Goal: Information Seeking & Learning: Learn about a topic

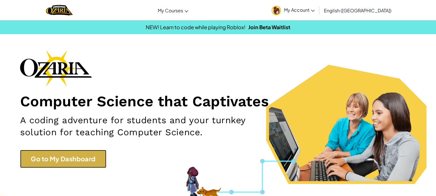
click at [76, 160] on link "Go to My Dashboard" at bounding box center [63, 159] width 86 height 18
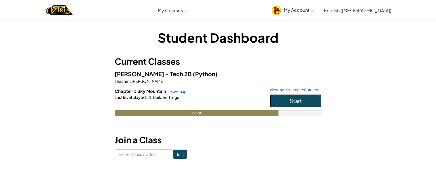
click at [284, 98] on button "Start" at bounding box center [296, 100] width 52 height 13
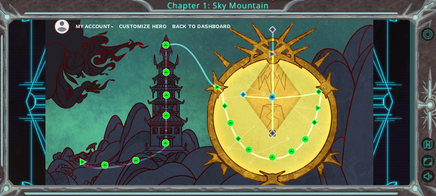
click at [272, 132] on img at bounding box center [272, 133] width 7 height 7
click at [272, 96] on img at bounding box center [271, 97] width 7 height 7
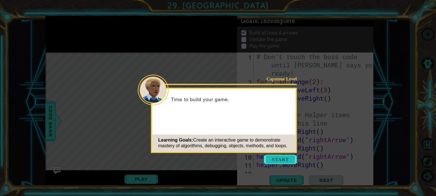
click at [281, 160] on button "Start" at bounding box center [280, 159] width 33 height 9
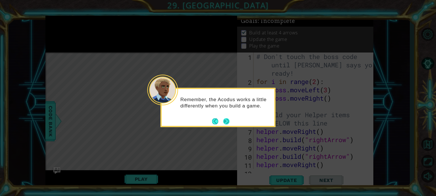
click at [227, 123] on button "Next" at bounding box center [226, 121] width 6 height 6
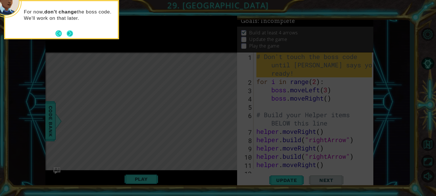
click at [68, 35] on button "Next" at bounding box center [70, 33] width 6 height 6
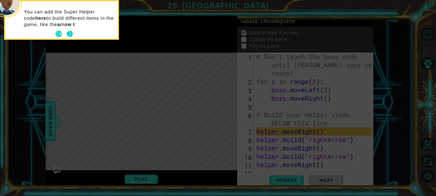
click at [69, 33] on div "You can add the Super Helper code here to build different items in the game, li…" at bounding box center [61, 20] width 113 height 38
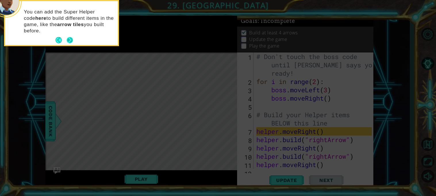
click at [69, 38] on button "Next" at bounding box center [70, 40] width 6 height 6
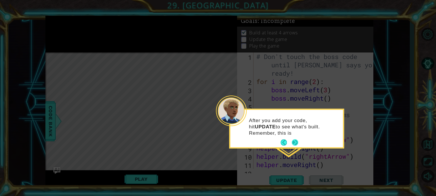
click at [296, 141] on button "Next" at bounding box center [294, 143] width 6 height 6
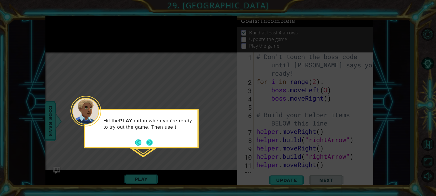
click at [151, 141] on button "Next" at bounding box center [149, 143] width 6 height 6
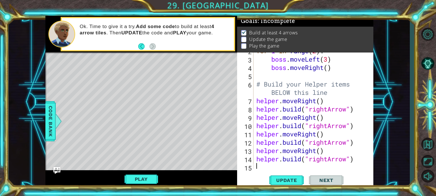
scroll to position [33, 0]
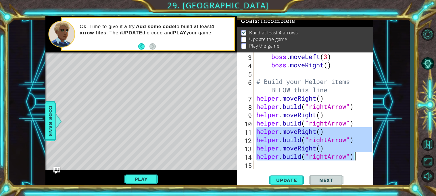
drag, startPoint x: 256, startPoint y: 131, endPoint x: 361, endPoint y: 158, distance: 108.2
click at [361, 158] on div "boss . moveLeft ( 3 ) boss . moveRight ( ) # Build your Helper items BELOW this…" at bounding box center [314, 119] width 119 height 133
type textarea "helper.moveRight() helper.build("rightArrow")"
click at [272, 164] on div "boss . moveLeft ( 3 ) boss . moveRight ( ) # Build your Helper items BELOW this…" at bounding box center [314, 119] width 119 height 133
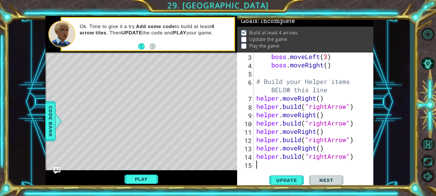
paste textarea "helper.build("rightArrow")"
type textarea "helper.build("rightArrow")"
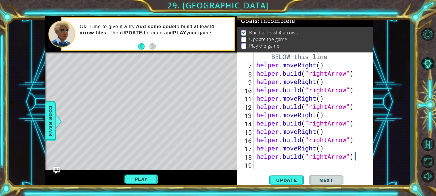
scroll to position [66, 0]
click at [264, 165] on div "# Build your Helper items BELOW this line helper . moveRight ( ) helper . build…" at bounding box center [314, 115] width 119 height 142
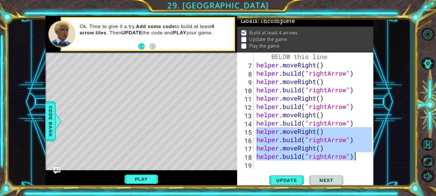
drag, startPoint x: 255, startPoint y: 131, endPoint x: 362, endPoint y: 155, distance: 110.3
click at [362, 155] on div "# Build your Helper items BELOW this line helper . moveRight ( ) helper . build…" at bounding box center [314, 115] width 119 height 142
type textarea "helper.moveRight() helper.build("rightArrow")"
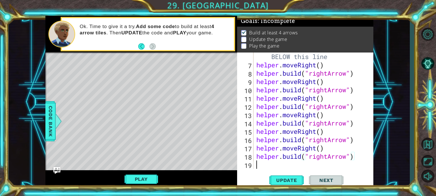
click at [299, 164] on div "# Build your Helper items BELOW this line helper . moveRight ( ) helper . build…" at bounding box center [314, 115] width 119 height 142
paste textarea "helper.build("rightArrow")"
click at [315, 132] on div "helper . build ( "rightArrow" ) helper . moveRight ( ) helper . build ( "rightA…" at bounding box center [314, 119] width 119 height 133
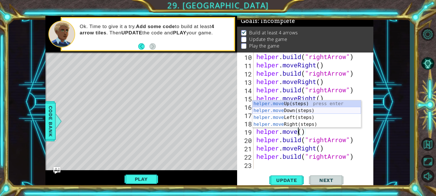
click at [304, 111] on div "helper.move Up(steps) press enter helper.move Down(steps) press enter helper.mo…" at bounding box center [306, 120] width 109 height 41
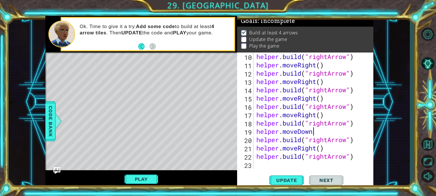
click at [316, 147] on div "helper . build ( "rightArrow" ) helper . moveRight ( ) helper . build ( "rightA…" at bounding box center [314, 119] width 119 height 133
click at [328, 157] on div "helper . build ( "rightArrow" ) helper . moveRight ( ) helper . build ( "rightA…" at bounding box center [314, 119] width 119 height 133
click at [328, 140] on div "helper . build ( "rightArrow" ) helper . moveRight ( ) helper . build ( "rightA…" at bounding box center [314, 119] width 119 height 133
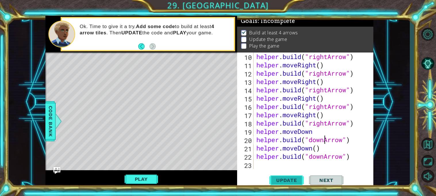
type textarea "helper.build("downArrow")"
click at [282, 180] on span "Update" at bounding box center [286, 181] width 32 height 6
click at [354, 160] on div "helper . build ( "rightArrow" ) helper . moveRight ( ) helper . build ( "rightA…" at bounding box center [314, 119] width 119 height 133
click at [276, 164] on div "helper . build ( "rightArrow" ) helper . moveRight ( ) helper . build ( "rightA…" at bounding box center [314, 119] width 119 height 133
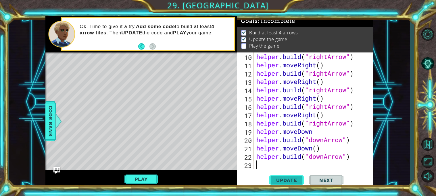
click at [291, 180] on span "Update" at bounding box center [286, 181] width 32 height 6
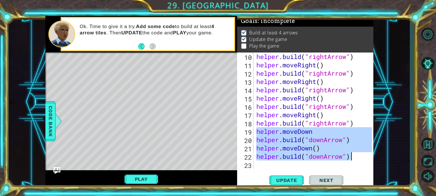
drag, startPoint x: 256, startPoint y: 130, endPoint x: 358, endPoint y: 158, distance: 106.1
click at [358, 158] on div "helper . build ( "rightArrow" ) helper . moveRight ( ) helper . build ( "rightA…" at bounding box center [314, 119] width 119 height 133
type textarea "helper.moveDown() helper.build("downArrow")"
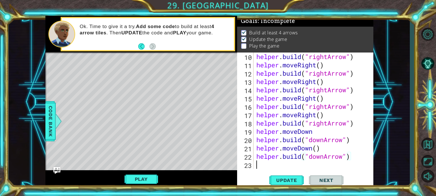
click at [287, 165] on div "helper . build ( "rightArrow" ) helper . moveRight ( ) helper . build ( "rightA…" at bounding box center [314, 119] width 119 height 133
paste textarea "helper.build("downArrow")"
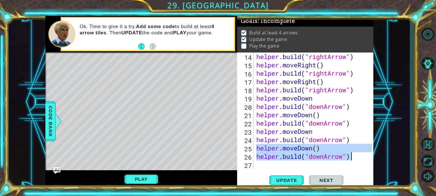
drag, startPoint x: 256, startPoint y: 147, endPoint x: 353, endPoint y: 158, distance: 98.2
click at [353, 158] on div "helper . build ( "rightArrow" ) helper . moveRight ( ) helper . build ( "rightA…" at bounding box center [314, 119] width 119 height 133
click at [353, 158] on div "helper . build ( "rightArrow" ) helper . moveRight ( ) helper . build ( "rightA…" at bounding box center [313, 111] width 117 height 117
type textarea "helper.build("downArrow")"
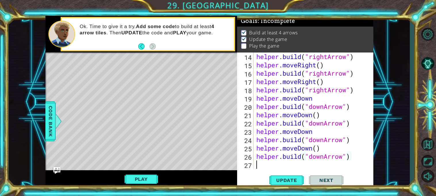
click at [312, 165] on div "helper . build ( "rightArrow" ) helper . moveRight ( ) helper . build ( "rightA…" at bounding box center [314, 119] width 119 height 133
paste textarea "helper.build("downArrow")"
click at [287, 182] on span "Update" at bounding box center [286, 181] width 32 height 6
click at [294, 177] on button "Update" at bounding box center [286, 180] width 34 height 13
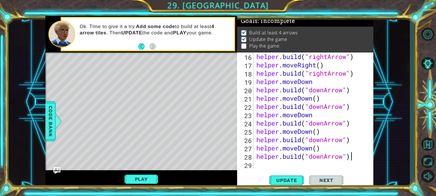
click at [254, 150] on div "helper.build("downArrow") 16 17 18 19 20 21 22 23 24 25 26 27 28 29 helper . bu…" at bounding box center [304, 111] width 135 height 117
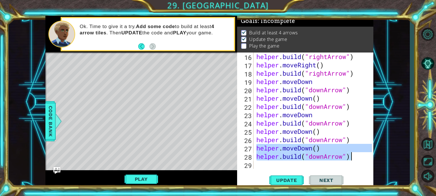
drag, startPoint x: 257, startPoint y: 149, endPoint x: 371, endPoint y: 156, distance: 114.2
click at [371, 156] on div "helper.build("downArrow") 16 17 18 19 20 21 22 23 24 25 26 27 28 29 helper . bu…" at bounding box center [304, 111] width 135 height 117
type textarea "helper.moveDown() helper.build("downArrow")"
click at [322, 161] on div "helper . build ( "rightArrow" ) helper . moveRight ( ) helper . build ( "rightA…" at bounding box center [314, 119] width 119 height 133
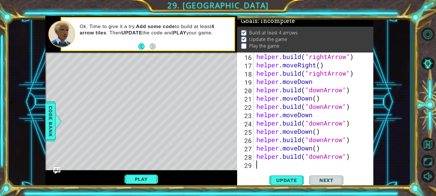
paste textarea "helper.build("downArrow")"
type textarea "helper.build("downArrow")"
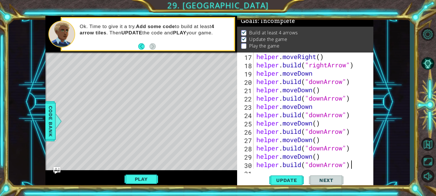
scroll to position [166, 0]
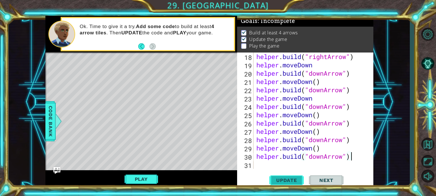
click at [289, 177] on button "Update" at bounding box center [286, 180] width 34 height 13
click at [135, 180] on button "Play" at bounding box center [141, 179] width 34 height 11
click at [317, 178] on span "Next" at bounding box center [326, 181] width 26 height 6
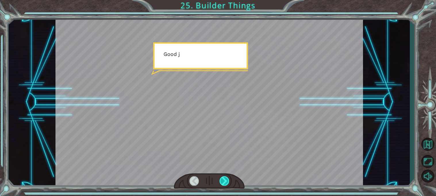
click at [226, 181] on div at bounding box center [224, 181] width 10 height 9
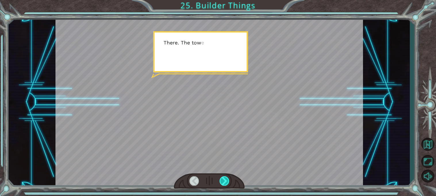
click at [226, 181] on div at bounding box center [224, 181] width 10 height 9
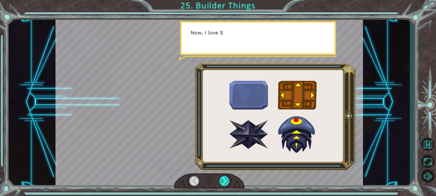
click at [226, 181] on div at bounding box center [224, 181] width 10 height 9
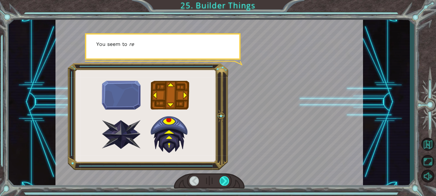
click at [226, 181] on div at bounding box center [224, 181] width 10 height 9
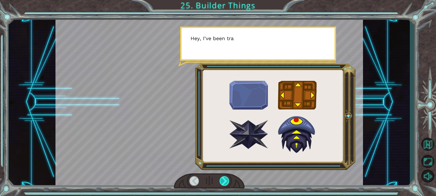
click at [226, 181] on div at bounding box center [224, 181] width 10 height 9
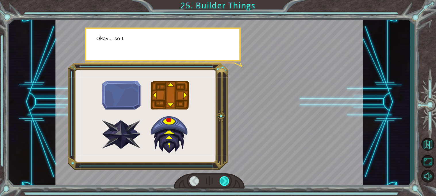
click at [225, 180] on div at bounding box center [224, 181] width 10 height 9
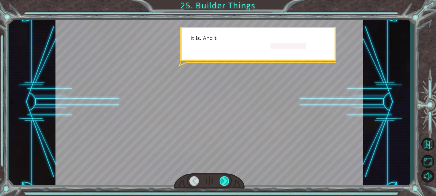
click at [225, 180] on div at bounding box center [224, 181] width 10 height 9
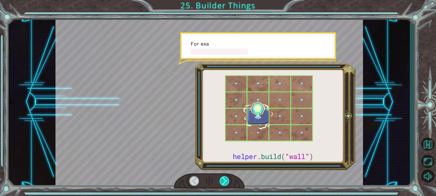
click at [225, 180] on div at bounding box center [224, 181] width 10 height 9
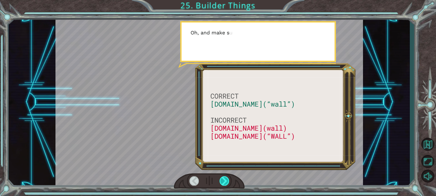
click at [225, 180] on div at bounding box center [224, 181] width 10 height 9
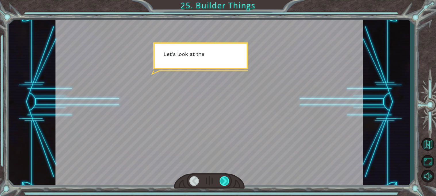
click at [225, 180] on div at bounding box center [224, 181] width 10 height 9
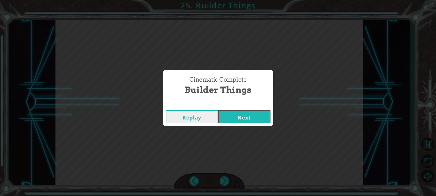
click at [254, 113] on button "Next" at bounding box center [244, 117] width 52 height 13
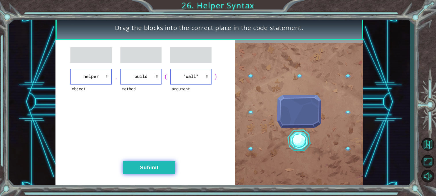
click at [169, 166] on button "Submit" at bounding box center [149, 168] width 52 height 13
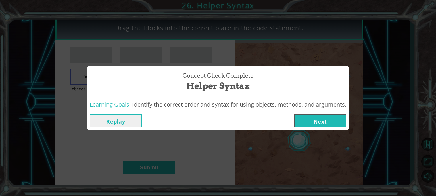
click at [338, 123] on button "Next" at bounding box center [320, 121] width 52 height 13
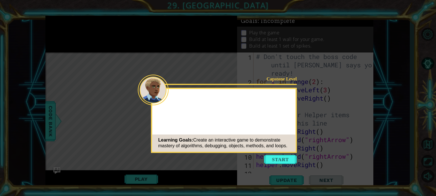
click at [291, 159] on button "Start" at bounding box center [280, 159] width 33 height 9
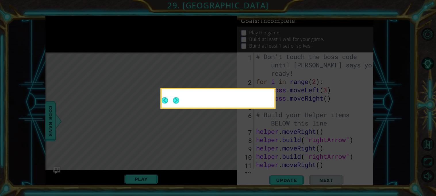
click at [177, 100] on button "Next" at bounding box center [176, 100] width 6 height 6
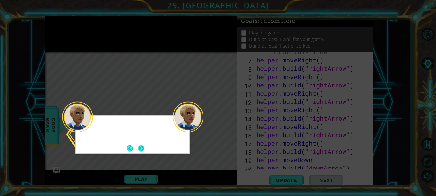
click at [142, 146] on button "Next" at bounding box center [141, 148] width 6 height 6
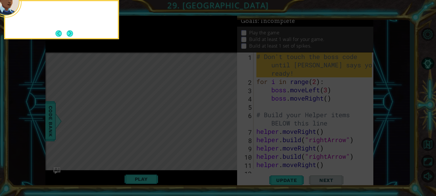
scroll to position [166, 0]
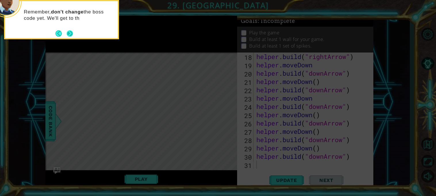
click at [71, 34] on button "Next" at bounding box center [69, 33] width 9 height 9
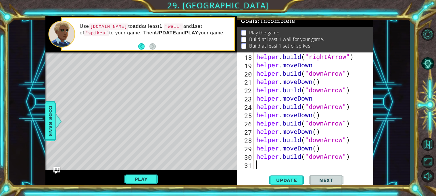
click at [265, 163] on div "helper . build ( "rightArrow" ) helper . moveDown helper . build ( "downArrow" …" at bounding box center [314, 119] width 119 height 133
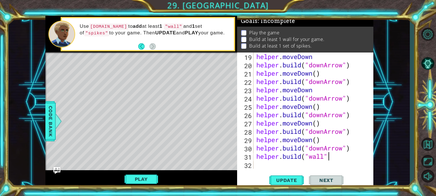
scroll to position [0, 3]
type textarea "helper.build("wall")"
click at [300, 167] on div "helper . moveDown helper . build ( "downArrow" ) helper . moveDown ( ) helper .…" at bounding box center [314, 119] width 119 height 133
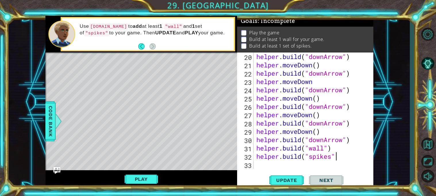
scroll to position [0, 3]
click at [290, 178] on span "Update" at bounding box center [286, 181] width 32 height 6
click at [143, 180] on button "Play" at bounding box center [141, 179] width 34 height 11
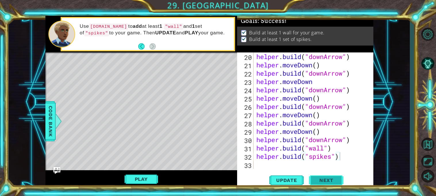
click at [323, 177] on button "Next" at bounding box center [326, 180] width 34 height 13
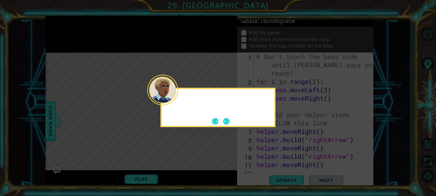
scroll to position [0, 0]
click at [229, 123] on button "Next" at bounding box center [226, 121] width 6 height 6
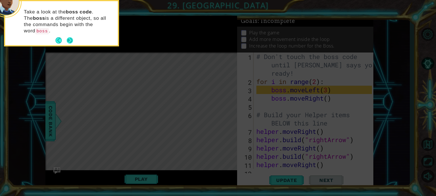
click at [67, 37] on button "Next" at bounding box center [70, 40] width 6 height 6
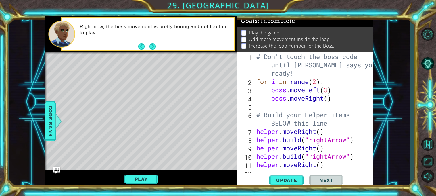
click at [335, 99] on div "# Don't touch the boss code until Vega says you're ready! for i in range ( 2 ) …" at bounding box center [314, 128] width 119 height 150
click at [317, 84] on div "# Don't touch the boss code until Vega says you're ready! for i in range ( 2 ) …" at bounding box center [314, 128] width 119 height 150
click at [338, 98] on div "# Don't touch the boss code until Vega says you're ready! for i in range ( 4 ) …" at bounding box center [314, 128] width 119 height 150
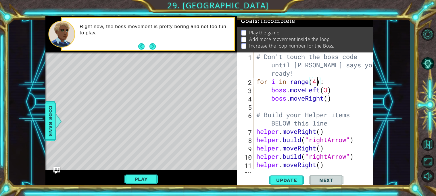
type textarea "boss.moveRight()"
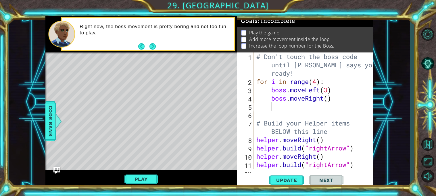
type textarea "B"
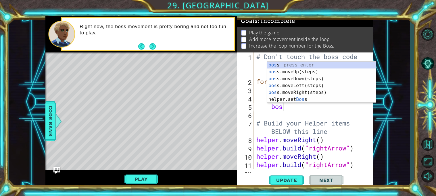
type textarea "boss"
click at [318, 74] on div "boss press enter boss .moveUp(steps) press enter boss .moveDown(steps) press en…" at bounding box center [321, 89] width 109 height 55
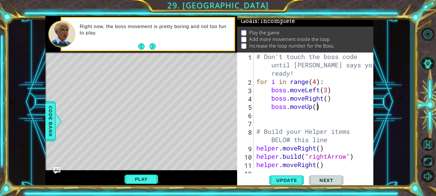
click at [318, 108] on div "# Don't touch the boss code until Vega says you're ready! for i in range ( 4 ) …" at bounding box center [314, 128] width 119 height 150
type textarea "boss.moveUp(2)"
click at [326, 107] on div "# Don't touch the boss code until Vega says you're ready! for i in range ( 4 ) …" at bounding box center [314, 128] width 119 height 150
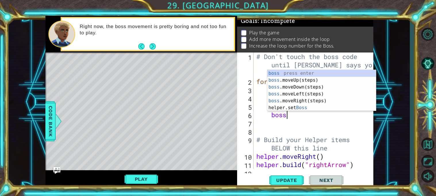
scroll to position [0, 1]
type textarea "boss."
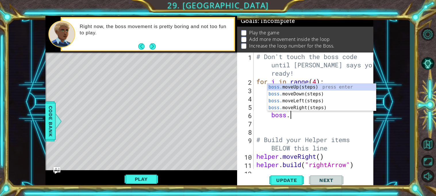
scroll to position [0, 1]
click at [326, 96] on div "boss. moveUp(steps) press enter boss. moveDown(steps) press enter boss. moveLef…" at bounding box center [321, 104] width 109 height 41
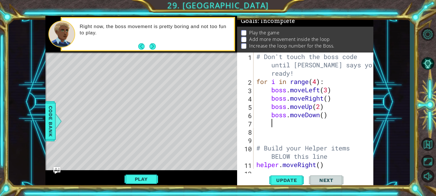
scroll to position [0, 0]
click at [324, 116] on div "# Don't touch the boss code until Vega says you're ready! for i in range ( 4 ) …" at bounding box center [314, 128] width 119 height 150
type textarea "boss.moveDown(2)"
click at [295, 177] on button "Update" at bounding box center [286, 180] width 34 height 13
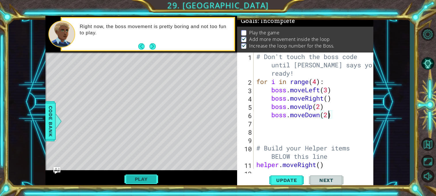
click at [150, 177] on button "Play" at bounding box center [141, 179] width 34 height 11
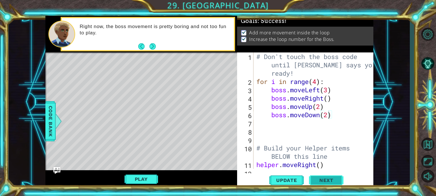
click at [328, 179] on span "Next" at bounding box center [326, 182] width 26 height 6
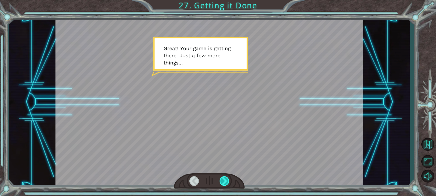
click at [225, 180] on div at bounding box center [224, 181] width 10 height 9
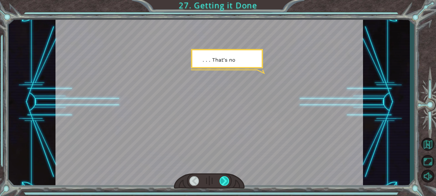
click at [225, 180] on div at bounding box center [224, 181] width 10 height 9
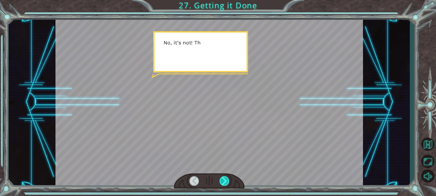
click at [225, 180] on div at bounding box center [224, 181] width 10 height 9
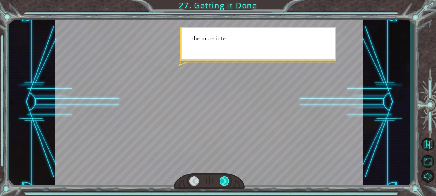
click at [225, 180] on div at bounding box center [224, 181] width 10 height 9
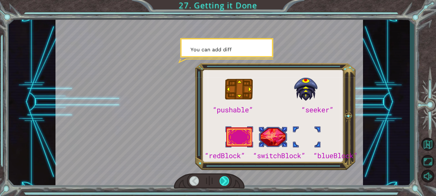
click at [225, 180] on div at bounding box center [224, 181] width 10 height 9
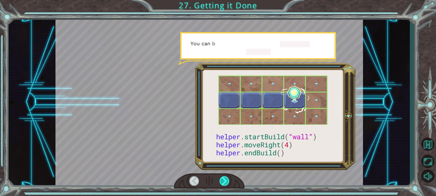
click at [225, 180] on div at bounding box center [224, 181] width 10 height 9
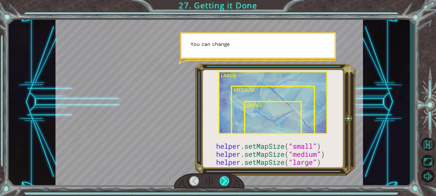
click at [225, 180] on div at bounding box center [224, 181] width 10 height 9
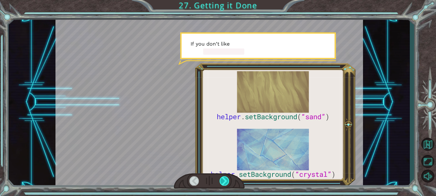
click at [225, 180] on div at bounding box center [224, 181] width 10 height 9
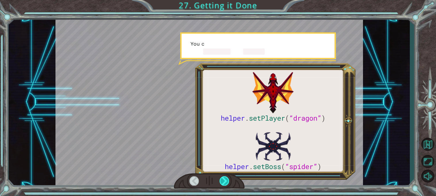
click at [225, 180] on div at bounding box center [224, 181] width 10 height 9
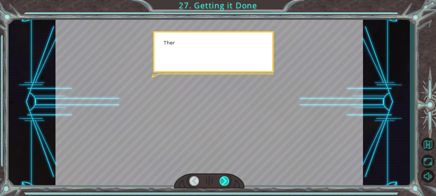
click at [225, 180] on div at bounding box center [224, 181] width 10 height 9
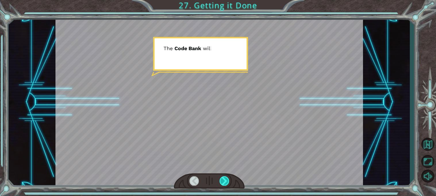
click at [225, 180] on div at bounding box center [224, 181] width 10 height 9
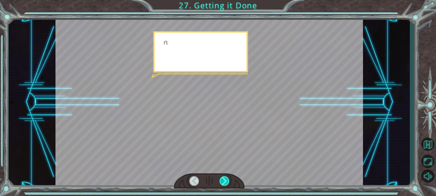
click at [225, 180] on div at bounding box center [224, 181] width 10 height 9
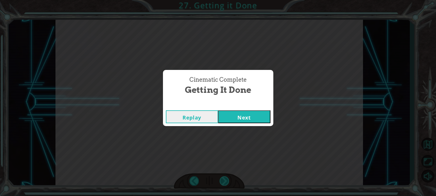
click at [225, 180] on div "Cinematic Complete Getting it Done Replay Next" at bounding box center [218, 98] width 436 height 196
click at [233, 117] on button "Next" at bounding box center [244, 117] width 52 height 13
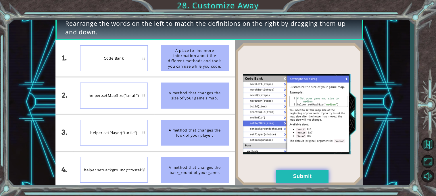
click at [322, 175] on button "Submit" at bounding box center [302, 176] width 52 height 13
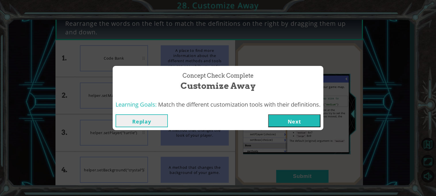
click at [293, 121] on button "Next" at bounding box center [294, 121] width 52 height 13
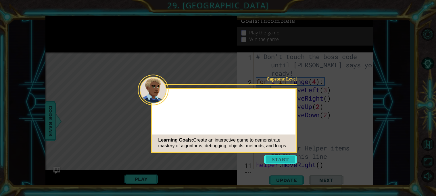
click at [272, 162] on button "Start" at bounding box center [280, 159] width 33 height 9
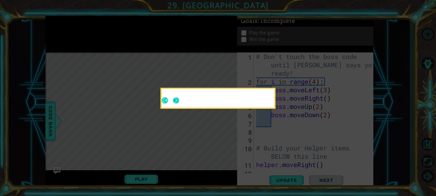
click at [176, 100] on button "Next" at bounding box center [176, 100] width 7 height 7
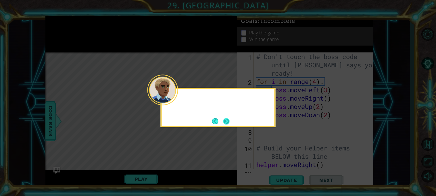
click at [229, 123] on button "Next" at bounding box center [225, 121] width 7 height 7
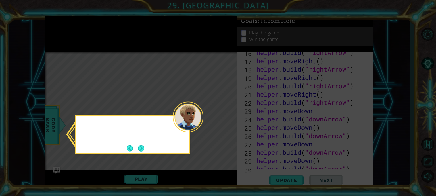
scroll to position [216, 0]
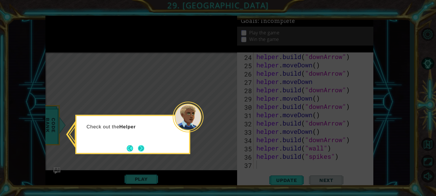
click at [144, 146] on button "Next" at bounding box center [141, 148] width 7 height 7
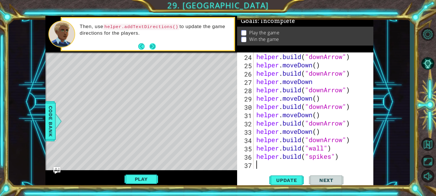
click at [154, 47] on button "Next" at bounding box center [152, 46] width 7 height 7
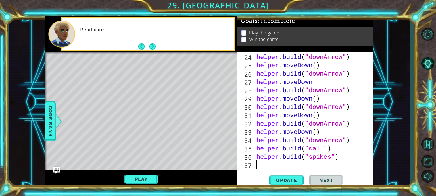
click at [154, 47] on button "Next" at bounding box center [152, 46] width 8 height 8
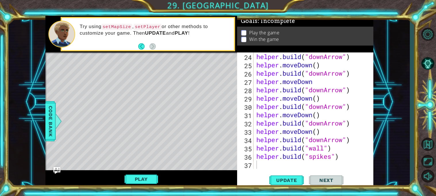
click at [159, 107] on div "Level Map" at bounding box center [177, 137] width 265 height 169
click at [143, 174] on button "Play" at bounding box center [141, 179] width 34 height 11
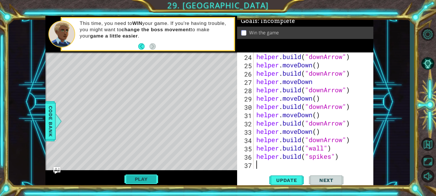
click at [149, 181] on button "Play" at bounding box center [141, 179] width 34 height 11
click at [326, 175] on button "Next" at bounding box center [326, 181] width 34 height 13
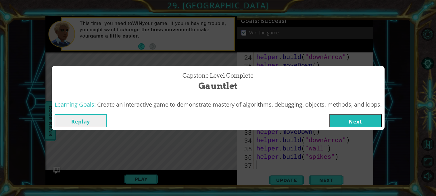
click at [343, 125] on button "Next" at bounding box center [355, 121] width 52 height 13
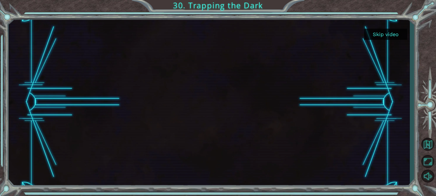
click at [380, 34] on button "Skip video" at bounding box center [385, 34] width 43 height 11
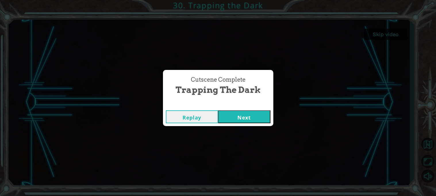
click at [247, 119] on button "Next" at bounding box center [244, 117] width 52 height 13
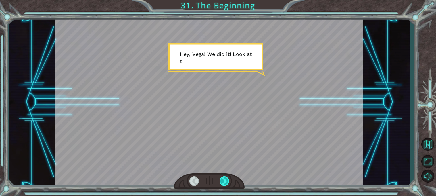
click at [224, 180] on div at bounding box center [224, 181] width 10 height 9
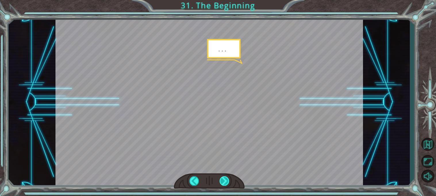
click at [224, 180] on div at bounding box center [224, 181] width 10 height 9
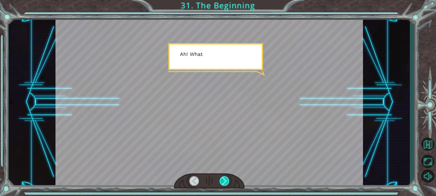
click at [224, 180] on div at bounding box center [224, 181] width 10 height 9
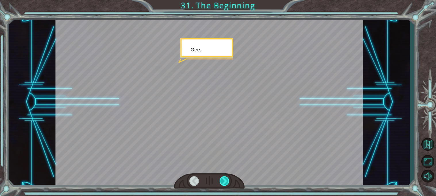
click at [224, 180] on div at bounding box center [224, 181] width 10 height 9
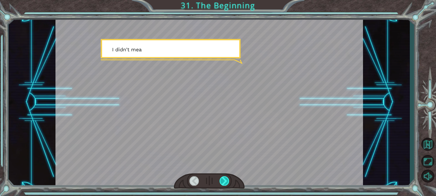
click at [224, 180] on div at bounding box center [224, 181] width 10 height 9
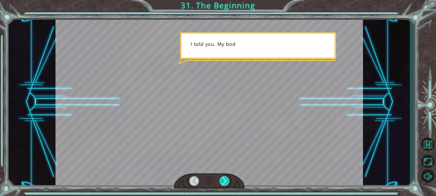
click at [224, 180] on div at bounding box center [224, 181] width 10 height 9
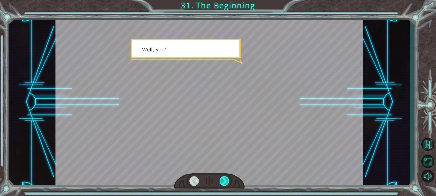
click at [224, 180] on div at bounding box center [224, 181] width 10 height 9
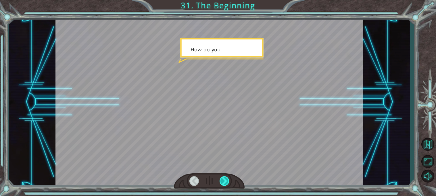
click at [224, 180] on div at bounding box center [224, 181] width 10 height 9
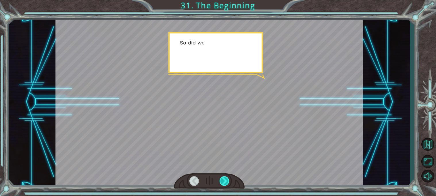
click at [224, 180] on div at bounding box center [224, 181] width 10 height 9
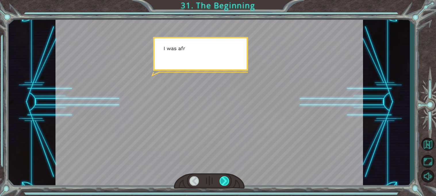
click at [224, 180] on div at bounding box center [224, 181] width 10 height 9
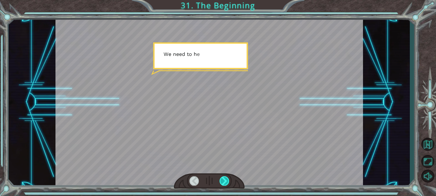
click at [225, 180] on div at bounding box center [224, 181] width 10 height 9
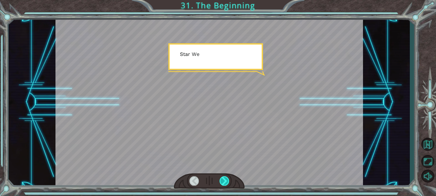
click at [225, 180] on div at bounding box center [224, 181] width 10 height 9
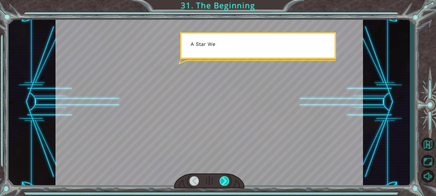
click at [225, 180] on div at bounding box center [224, 181] width 10 height 9
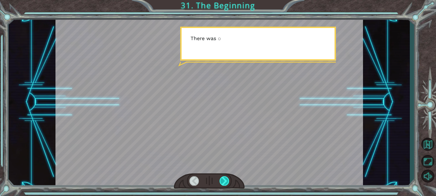
click at [225, 180] on div at bounding box center [224, 181] width 10 height 9
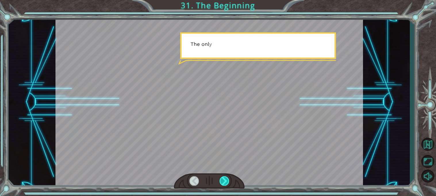
click at [225, 180] on div at bounding box center [224, 181] width 10 height 9
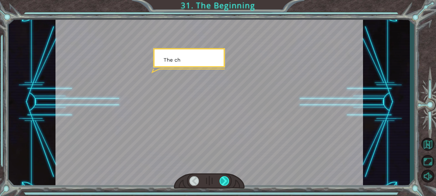
click at [225, 180] on div at bounding box center [224, 181] width 10 height 9
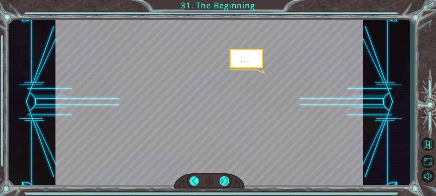
click at [225, 180] on div at bounding box center [224, 181] width 10 height 9
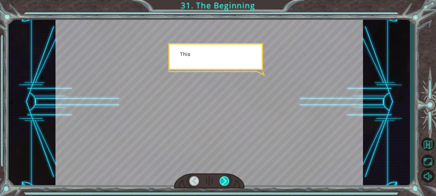
click at [225, 181] on div at bounding box center [224, 181] width 10 height 9
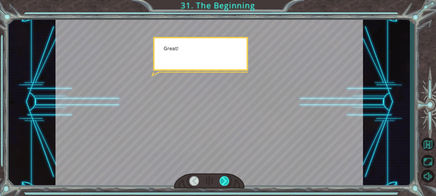
click at [225, 181] on div at bounding box center [224, 181] width 10 height 9
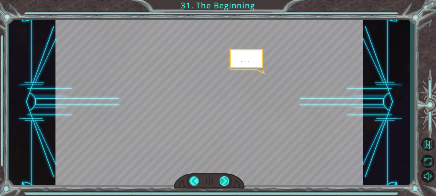
click at [225, 181] on div at bounding box center [224, 181] width 10 height 9
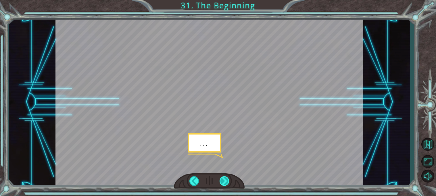
click at [225, 181] on div at bounding box center [224, 181] width 10 height 9
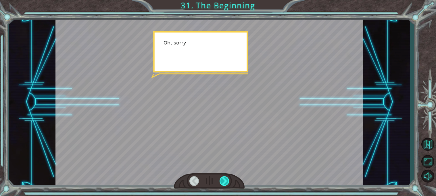
click at [225, 181] on div at bounding box center [224, 181] width 10 height 9
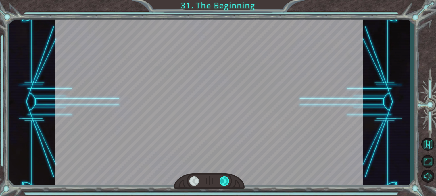
click at [225, 181] on div at bounding box center [224, 181] width 10 height 9
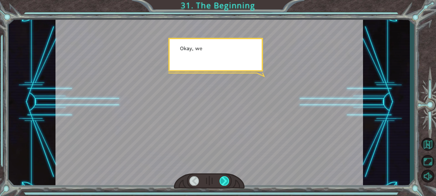
click at [224, 180] on div at bounding box center [224, 181] width 10 height 9
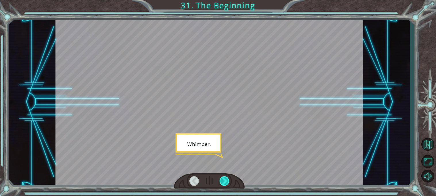
click at [224, 180] on div at bounding box center [224, 181] width 10 height 9
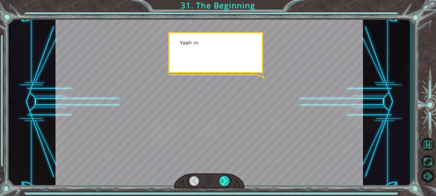
click at [224, 180] on div at bounding box center [224, 181] width 10 height 9
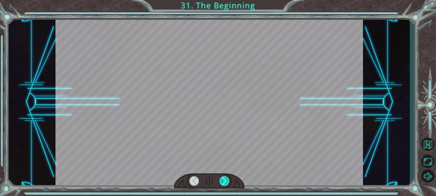
click at [224, 180] on div at bounding box center [224, 181] width 10 height 9
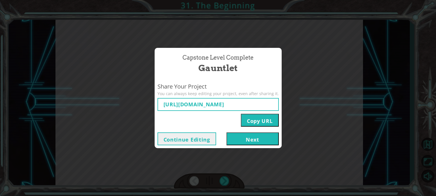
click at [253, 139] on button "Next" at bounding box center [252, 139] width 52 height 13
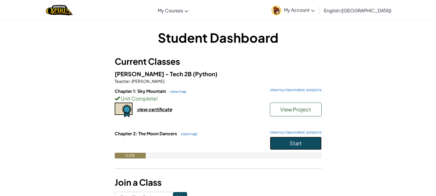
click at [291, 140] on span "Start" at bounding box center [295, 143] width 12 height 7
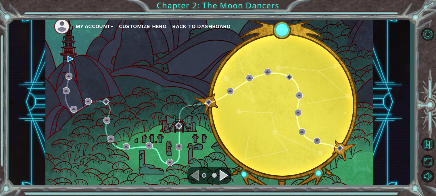
click at [225, 175] on div "Navigate to the next page" at bounding box center [223, 175] width 9 height 11
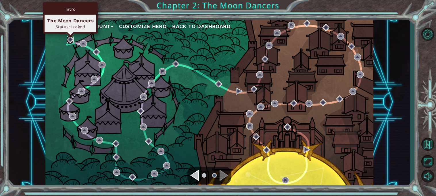
click at [70, 41] on img at bounding box center [70, 39] width 7 height 7
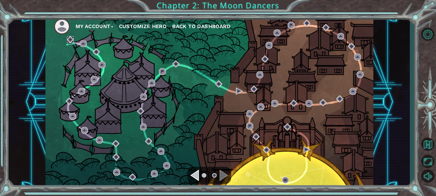
click at [70, 41] on img at bounding box center [70, 39] width 7 height 7
click at [198, 174] on div "Navigate to the previous page" at bounding box center [194, 175] width 9 height 11
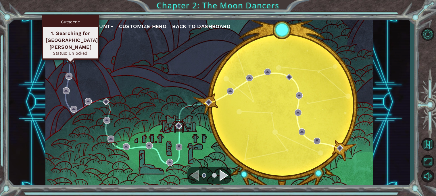
click at [69, 59] on img at bounding box center [70, 59] width 7 height 7
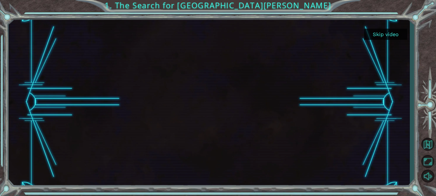
click at [377, 34] on button "Skip video" at bounding box center [385, 34] width 43 height 11
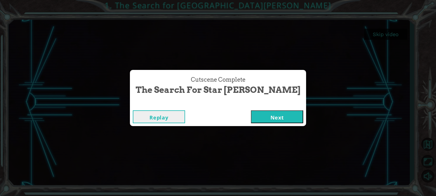
click at [251, 117] on button "Next" at bounding box center [277, 117] width 52 height 13
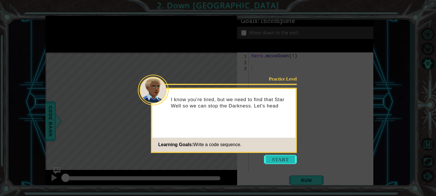
click at [282, 160] on button "Start" at bounding box center [280, 159] width 33 height 9
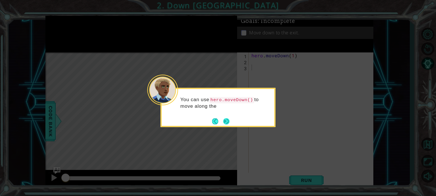
click at [223, 122] on button "Next" at bounding box center [226, 121] width 7 height 7
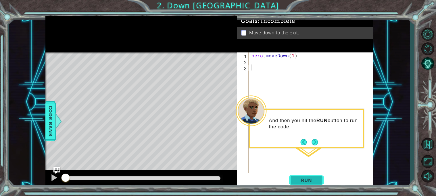
click at [297, 183] on span "Run" at bounding box center [306, 181] width 23 height 6
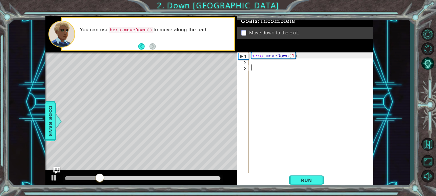
click at [292, 56] on div "hero . moveDown ( 1 )" at bounding box center [312, 119] width 124 height 133
type textarea "hero.moveDown(2)"
click at [308, 178] on span "Run" at bounding box center [306, 181] width 23 height 6
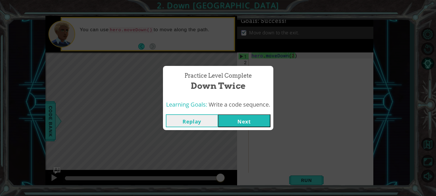
click at [239, 123] on button "Next" at bounding box center [244, 121] width 52 height 13
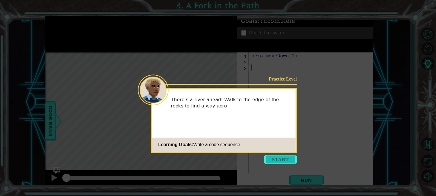
click at [277, 159] on button "Start" at bounding box center [280, 159] width 33 height 9
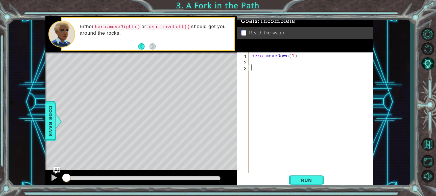
click at [260, 62] on div "hero . moveDown ( 1 )" at bounding box center [312, 119] width 124 height 133
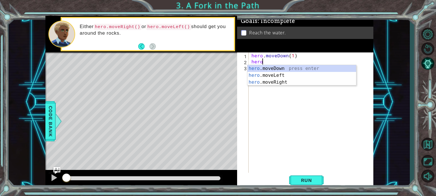
scroll to position [0, 0]
click at [278, 72] on div "hero .moveDown press enter hero .moveLeft press enter hero .moveRight press ent…" at bounding box center [301, 82] width 109 height 34
type textarea "hero.moveLeft(1)"
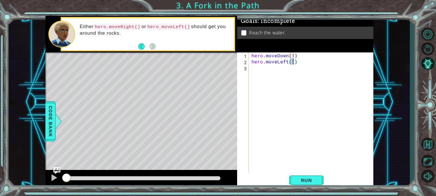
click at [262, 66] on div "hero . moveDown ( 1 ) hero . moveLeft ( 1 )" at bounding box center [312, 119] width 124 height 133
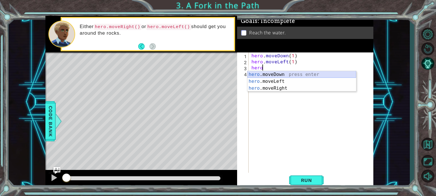
click at [278, 73] on div "hero .moveDown press enter hero .moveLeft press enter hero .moveRight press ent…" at bounding box center [301, 88] width 109 height 34
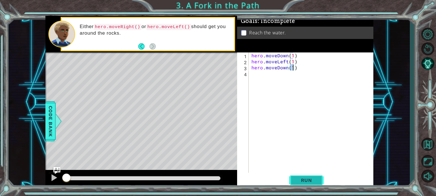
type textarea "hero.moveDown(1)"
click at [310, 181] on span "Run" at bounding box center [306, 181] width 23 height 6
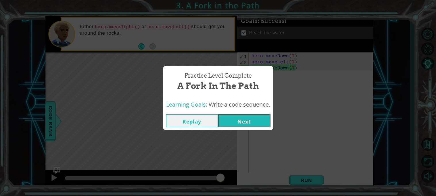
click at [237, 119] on button "Next" at bounding box center [244, 121] width 52 height 13
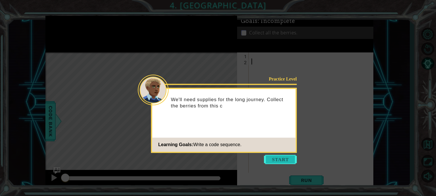
click at [272, 158] on button "Start" at bounding box center [280, 159] width 33 height 9
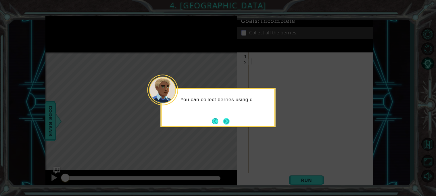
click at [223, 121] on button "Next" at bounding box center [226, 121] width 8 height 8
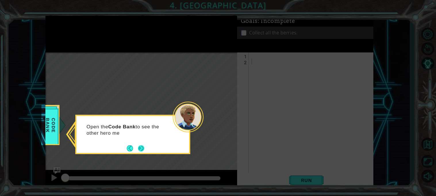
click at [143, 146] on button "Next" at bounding box center [140, 148] width 7 height 7
click at [143, 146] on button "Next" at bounding box center [141, 148] width 7 height 7
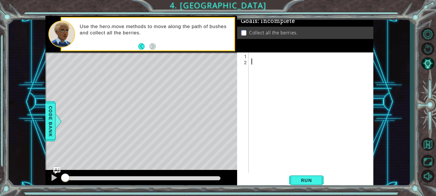
click at [254, 57] on div at bounding box center [312, 119] width 124 height 133
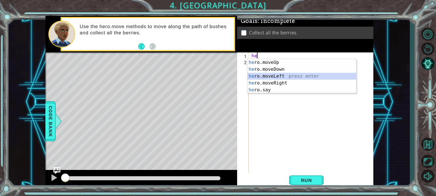
click at [271, 75] on div "he ro.moveUp press enter he ro.moveDown press enter he ro.moveLeft press enter …" at bounding box center [301, 83] width 109 height 48
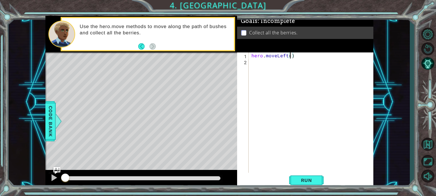
type textarea "hero.moveLeft(2)"
click at [267, 62] on div "hero . moveLeft ( 2 )" at bounding box center [312, 119] width 124 height 133
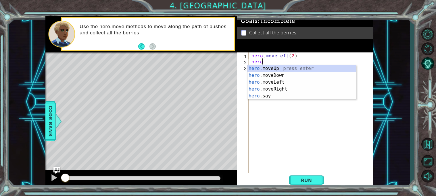
scroll to position [0, 0]
click at [273, 74] on div "hero .moveUp press enter hero .moveDown press enter hero .moveLeft press enter …" at bounding box center [301, 89] width 109 height 48
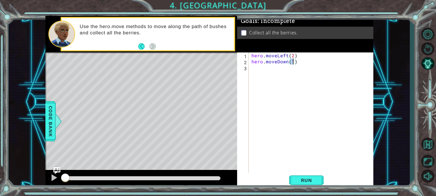
type textarea "hero.moveDown(2)"
click at [260, 69] on div "hero . moveLeft ( 2 ) hero . moveDown ( 2 )" at bounding box center [312, 119] width 124 height 133
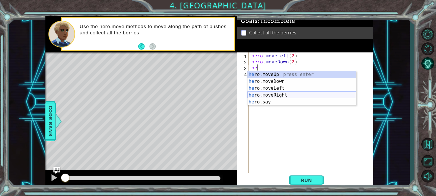
click at [276, 94] on div "he ro.moveUp press enter he ro.moveDown press enter he ro.moveLeft press enter …" at bounding box center [301, 95] width 109 height 48
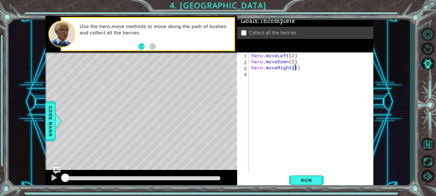
type textarea "hero.moveRight(2)"
click at [258, 76] on div "hero . moveLeft ( 2 ) hero . moveDown ( 2 ) hero . moveRight ( 2 )" at bounding box center [312, 119] width 124 height 133
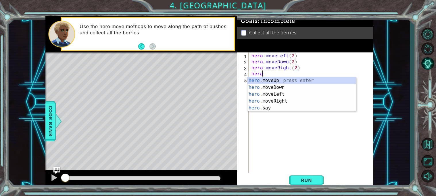
scroll to position [0, 0]
click at [262, 79] on div "hero .moveUp press enter hero .moveDown press enter hero .moveLeft press enter …" at bounding box center [301, 101] width 109 height 48
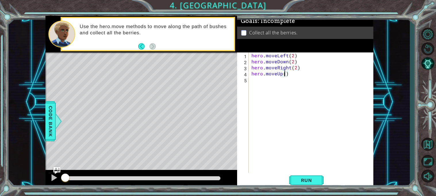
type textarea "hero.moveUp(2)"
click at [318, 181] on button "Run" at bounding box center [306, 180] width 34 height 13
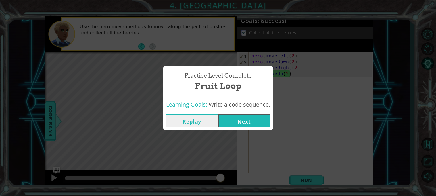
click at [241, 123] on button "Next" at bounding box center [244, 121] width 52 height 13
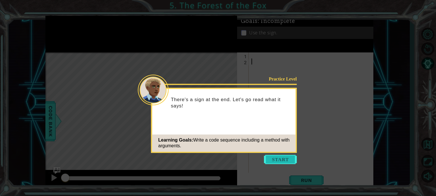
click at [275, 156] on button "Start" at bounding box center [280, 159] width 33 height 9
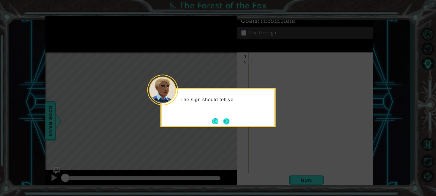
click at [229, 125] on button "Next" at bounding box center [226, 121] width 7 height 7
click at [226, 123] on button "Next" at bounding box center [226, 121] width 6 height 6
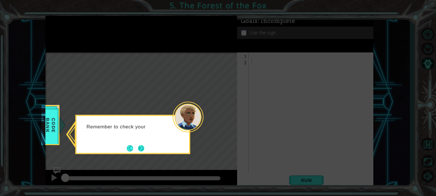
click at [144, 148] on button "Next" at bounding box center [141, 148] width 7 height 7
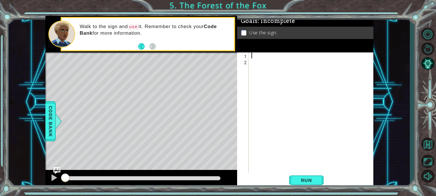
click at [252, 57] on div at bounding box center [312, 119] width 124 height 133
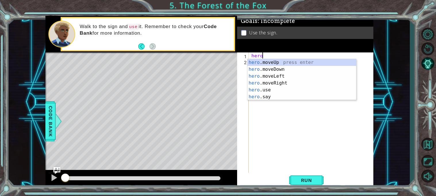
scroll to position [0, 0]
click at [272, 83] on div "hero .moveUp press enter hero .moveDown press enter hero .moveLeft press enter …" at bounding box center [301, 86] width 109 height 55
type textarea "hero.moveRight(1)"
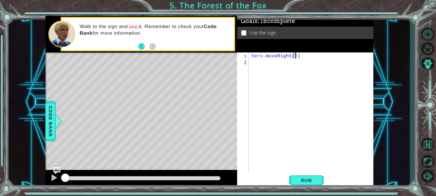
click at [260, 63] on div "hero . moveRight ( 1 )" at bounding box center [312, 119] width 124 height 133
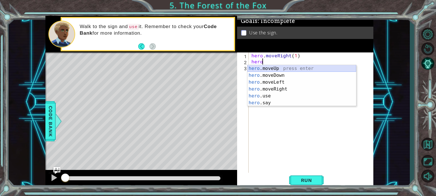
click at [266, 66] on div "hero .moveUp press enter hero .moveDown press enter hero .moveLeft press enter …" at bounding box center [301, 92] width 109 height 55
type textarea "hero.moveUp(1)"
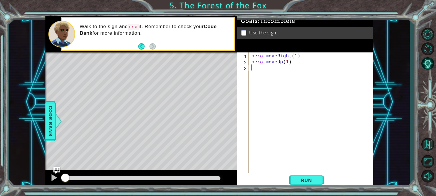
click at [257, 72] on div "hero . moveRight ( 1 ) hero . moveUp ( 1 )" at bounding box center [312, 119] width 124 height 133
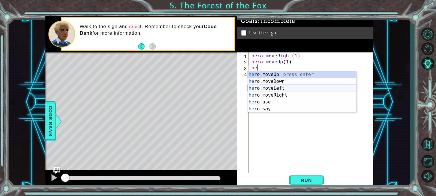
click at [277, 87] on div "he ro.moveUp press enter he ro.moveDown press enter he ro.moveLeft press enter …" at bounding box center [301, 98] width 109 height 55
type textarea "hero.moveLeft(1)"
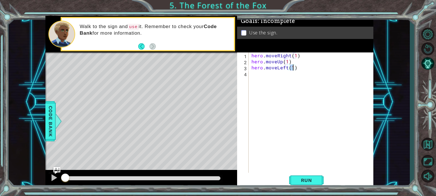
click at [262, 77] on div "hero . moveRight ( 1 ) hero . moveUp ( 1 ) hero . moveLeft ( 1 )" at bounding box center [312, 119] width 124 height 133
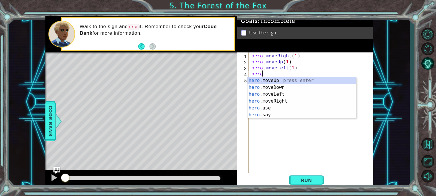
scroll to position [0, 0]
click at [264, 81] on div "hero .moveUp press enter hero .moveDown press enter hero .moveLeft press enter …" at bounding box center [301, 104] width 109 height 55
type textarea "hero.moveUp(1)"
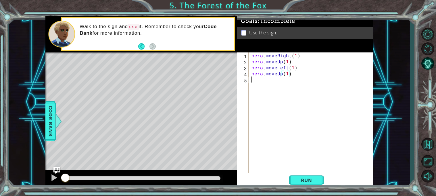
click at [254, 80] on div "hero . moveRight ( 1 ) hero . moveUp ( 1 ) hero . moveLeft ( 1 ) hero . moveUp …" at bounding box center [312, 119] width 124 height 133
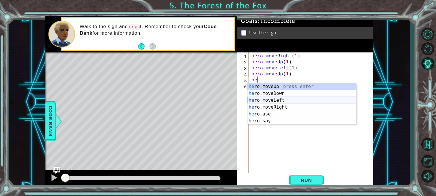
click at [272, 102] on div "he ro.moveUp press enter he ro.moveDown press enter he ro.moveLeft press enter …" at bounding box center [301, 110] width 109 height 55
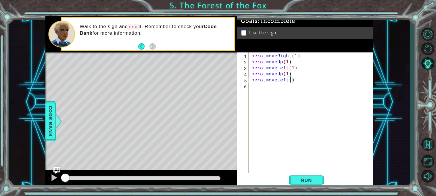
type textarea "hero.moveLeft(2)"
click at [263, 87] on div "hero . moveRight ( 1 ) hero . moveUp ( 1 ) hero . moveLeft ( 1 ) hero . moveUp …" at bounding box center [312, 119] width 124 height 133
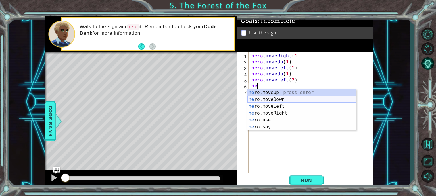
click at [267, 99] on div "he ro.moveUp press enter he ro.moveDown press enter he ro.moveLeft press enter …" at bounding box center [301, 116] width 109 height 55
type textarea "hero.moveDown(1)"
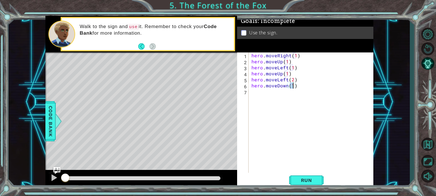
click at [259, 90] on div "hero . moveRight ( 1 ) hero . moveUp ( 1 ) hero . moveLeft ( 1 ) hero . moveUp …" at bounding box center [312, 119] width 124 height 133
click at [299, 179] on span "Run" at bounding box center [306, 181] width 23 height 6
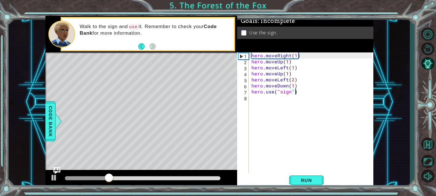
click at [293, 79] on div "hero . moveRight ( 1 ) hero . moveUp ( 1 ) hero . moveLeft ( 1 ) hero . moveUp …" at bounding box center [312, 119] width 124 height 133
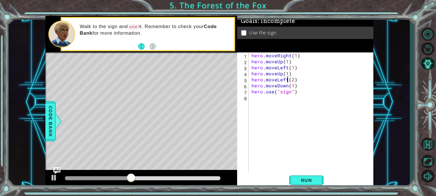
click at [287, 79] on div "hero . moveRight ( 1 ) hero . moveUp ( 1 ) hero . moveLeft ( 1 ) hero . moveUp …" at bounding box center [312, 119] width 124 height 133
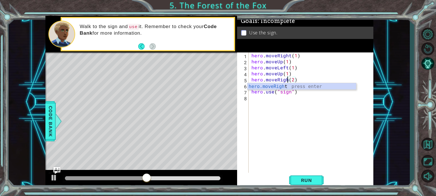
scroll to position [0, 2]
type textarea "hero.moveRight(2)"
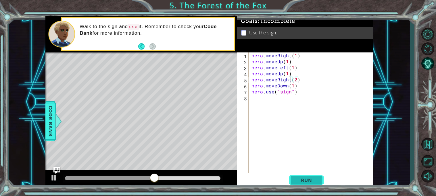
click at [305, 186] on button "Run" at bounding box center [306, 180] width 34 height 13
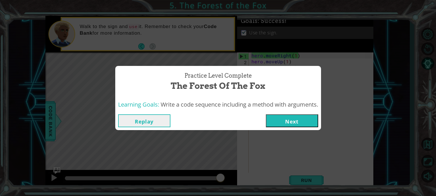
click at [299, 120] on button "Next" at bounding box center [292, 121] width 52 height 13
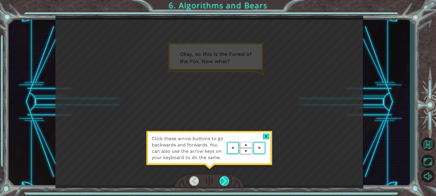
click at [226, 183] on div at bounding box center [224, 181] width 10 height 9
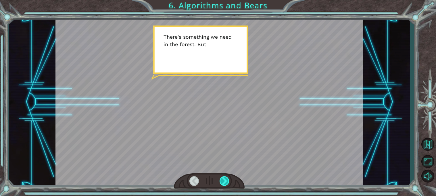
click at [226, 183] on div at bounding box center [224, 181] width 10 height 9
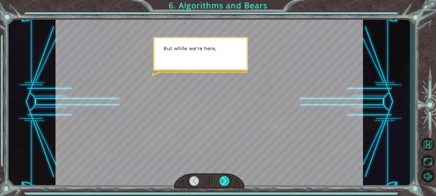
click at [225, 183] on div at bounding box center [224, 181] width 10 height 9
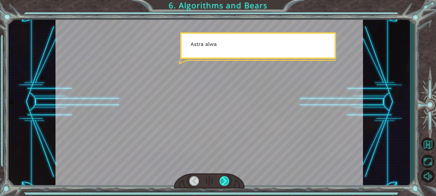
click at [225, 183] on div at bounding box center [224, 181] width 10 height 9
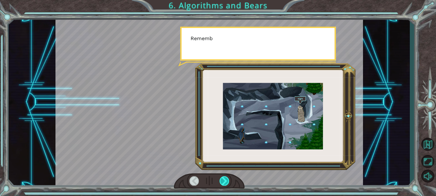
click at [225, 183] on div at bounding box center [224, 181] width 10 height 9
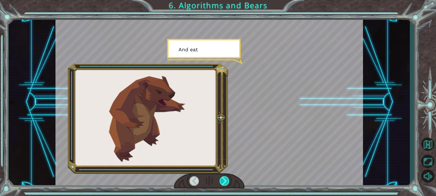
click at [225, 183] on div at bounding box center [224, 181] width 10 height 9
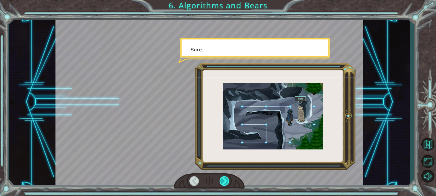
click at [225, 183] on div at bounding box center [224, 181] width 10 height 9
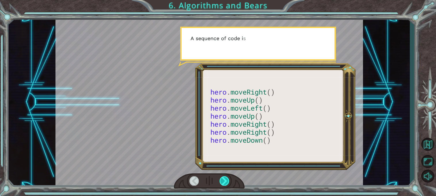
click at [225, 183] on div at bounding box center [224, 181] width 10 height 9
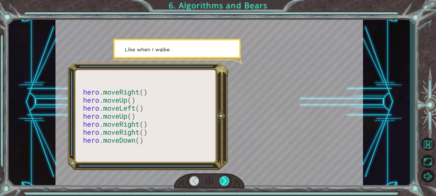
click at [225, 183] on div at bounding box center [224, 181] width 10 height 9
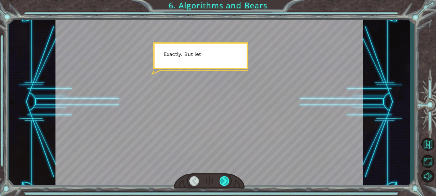
click at [225, 183] on div at bounding box center [224, 181] width 10 height 9
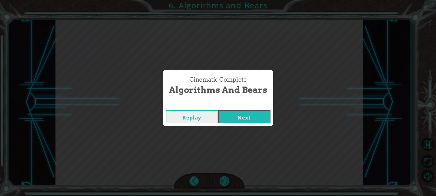
click at [225, 183] on div "Cinematic Complete Algorithms and Bears Replay Next" at bounding box center [218, 98] width 436 height 196
click at [248, 117] on button "Next" at bounding box center [244, 117] width 52 height 13
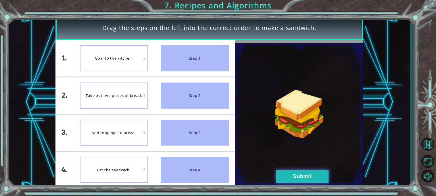
click at [291, 175] on button "Submit" at bounding box center [302, 176] width 52 height 13
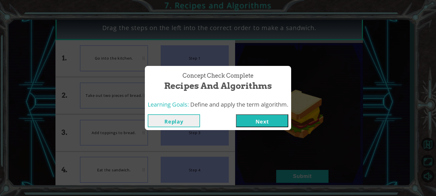
click at [269, 120] on button "Next" at bounding box center [262, 121] width 52 height 13
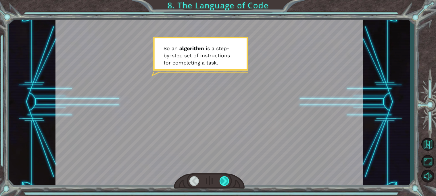
click at [223, 184] on div at bounding box center [224, 181] width 10 height 9
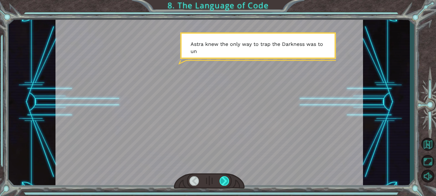
click at [222, 180] on div at bounding box center [224, 181] width 10 height 9
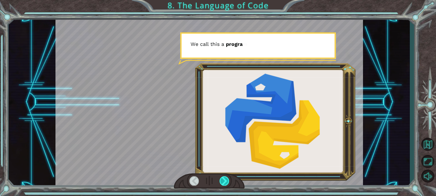
click at [222, 180] on div at bounding box center [224, 181] width 10 height 9
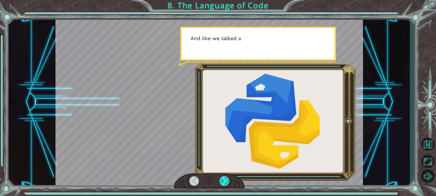
click at [221, 180] on div at bounding box center [224, 181] width 10 height 9
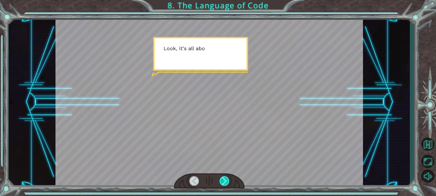
click at [221, 180] on div at bounding box center [224, 181] width 10 height 9
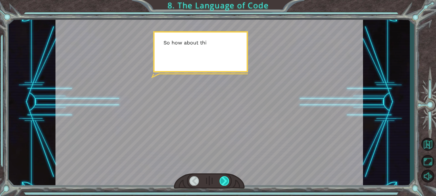
click at [221, 180] on div at bounding box center [224, 181] width 10 height 9
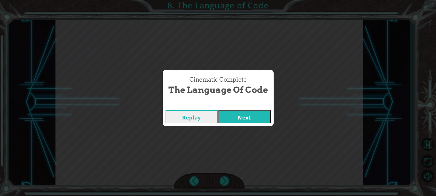
click at [249, 113] on button "Next" at bounding box center [244, 117] width 52 height 13
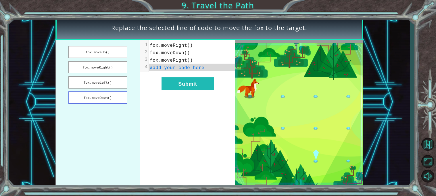
click at [120, 96] on button "fox.moveDown()" at bounding box center [97, 98] width 59 height 12
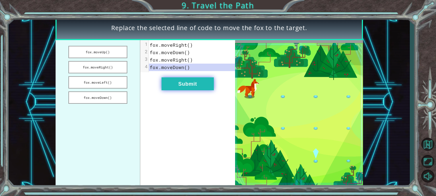
click at [185, 82] on button "Submit" at bounding box center [187, 84] width 52 height 13
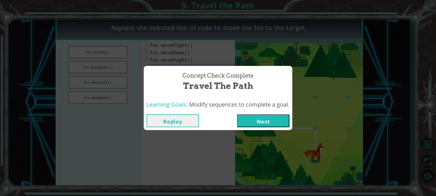
click at [262, 127] on button "Next" at bounding box center [263, 121] width 52 height 13
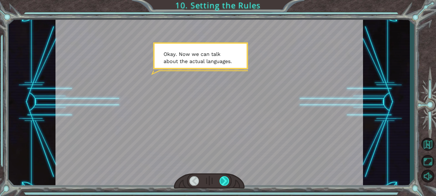
click at [226, 179] on div at bounding box center [224, 181] width 10 height 9
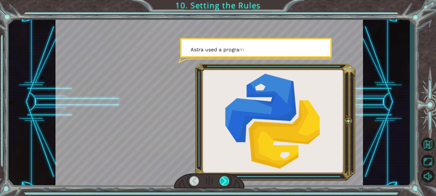
click at [226, 179] on div at bounding box center [224, 181] width 10 height 9
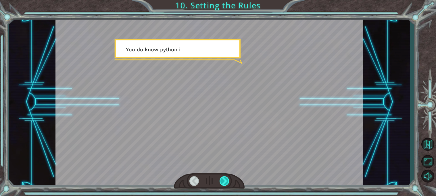
click at [226, 179] on div at bounding box center [224, 181] width 10 height 9
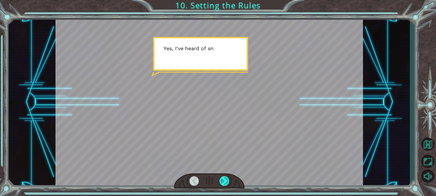
click at [226, 179] on div at bounding box center [224, 181] width 10 height 9
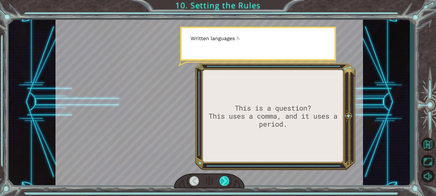
click at [226, 179] on div at bounding box center [224, 181] width 10 height 9
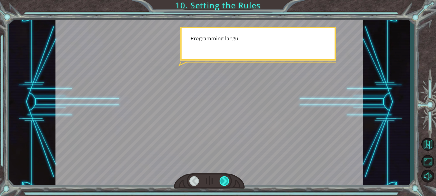
click at [226, 179] on div at bounding box center [224, 181] width 10 height 9
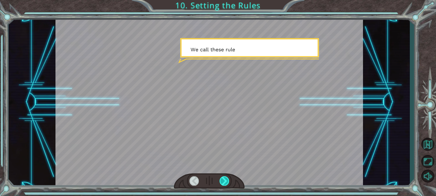
click at [226, 179] on div at bounding box center [224, 181] width 10 height 9
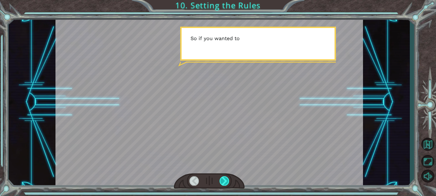
click at [226, 179] on div at bounding box center [224, 181] width 10 height 9
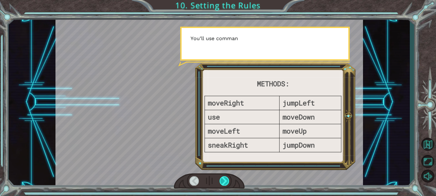
click at [226, 179] on div at bounding box center [224, 181] width 10 height 9
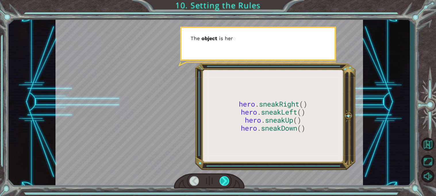
click at [226, 179] on div at bounding box center [224, 181] width 10 height 9
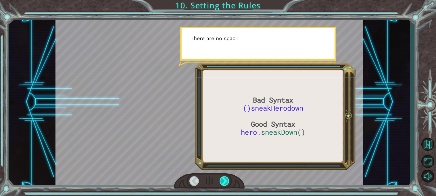
click at [226, 179] on div at bounding box center [224, 181] width 10 height 9
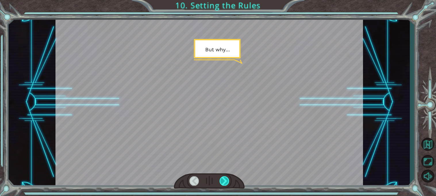
click at [226, 179] on div at bounding box center [224, 181] width 10 height 9
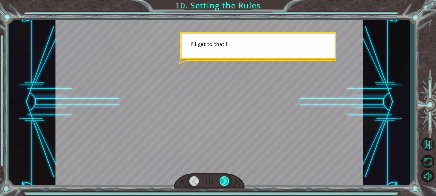
click at [226, 179] on div at bounding box center [224, 181] width 10 height 9
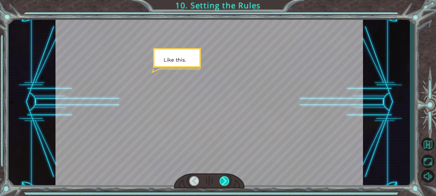
click at [226, 179] on div at bounding box center [224, 181] width 10 height 9
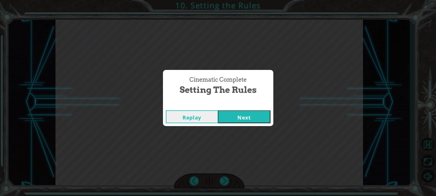
click at [239, 116] on button "Next" at bounding box center [244, 117] width 52 height 13
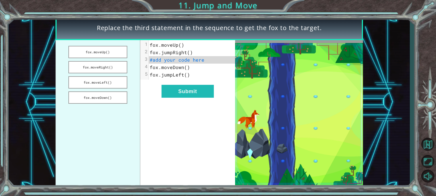
drag, startPoint x: 119, startPoint y: 92, endPoint x: 160, endPoint y: 63, distance: 51.5
click at [160, 63] on div "fox.moveUp() fox.moveRight() fox.moveLeft() fox.moveDown() xxxxxxxxxx 5 1 fox.m…" at bounding box center [144, 114] width 179 height 148
click at [111, 93] on button "fox.moveDown()" at bounding box center [97, 98] width 59 height 12
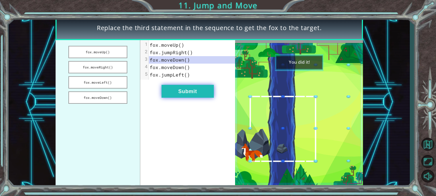
click at [203, 87] on button "Submit" at bounding box center [187, 91] width 52 height 13
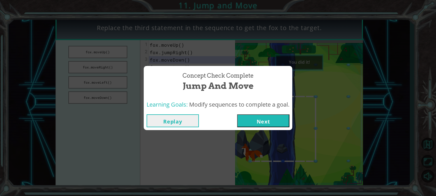
click at [264, 123] on button "Next" at bounding box center [263, 121] width 52 height 13
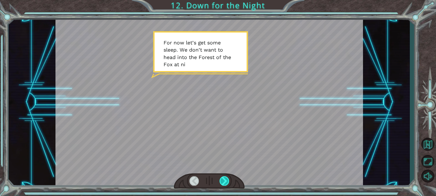
click at [222, 181] on div at bounding box center [224, 181] width 10 height 9
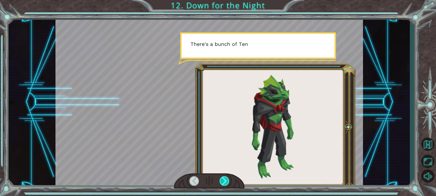
click at [222, 181] on div at bounding box center [224, 181] width 10 height 9
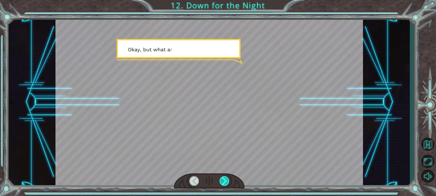
click at [222, 181] on div at bounding box center [224, 181] width 10 height 9
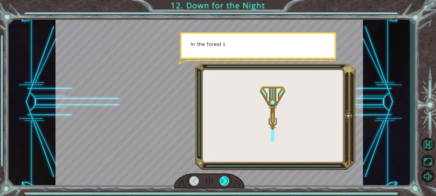
click at [222, 181] on div at bounding box center [224, 181] width 10 height 9
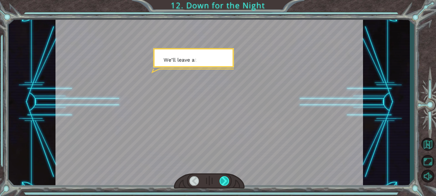
click at [222, 181] on div at bounding box center [224, 181] width 10 height 9
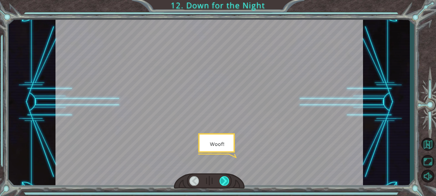
click at [222, 181] on div at bounding box center [224, 181] width 10 height 9
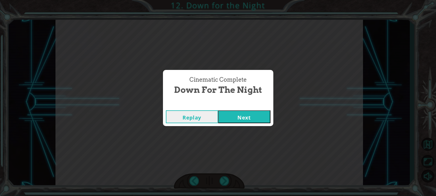
click at [235, 117] on button "Next" at bounding box center [244, 117] width 52 height 13
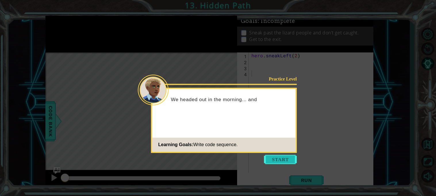
click at [278, 159] on button "Start" at bounding box center [280, 159] width 33 height 9
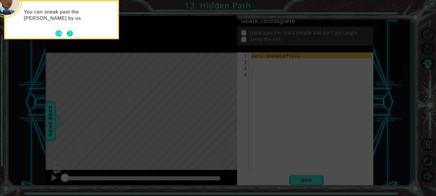
click at [69, 30] on button "Next" at bounding box center [69, 33] width 7 height 7
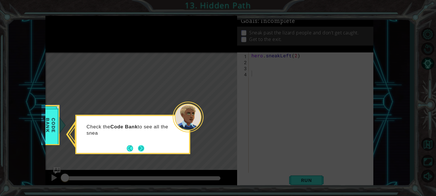
click at [139, 146] on button "Next" at bounding box center [141, 148] width 8 height 8
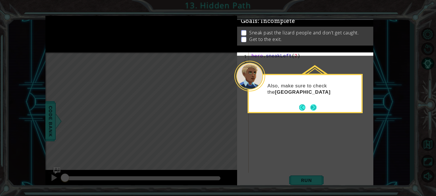
click at [312, 107] on button "Next" at bounding box center [313, 108] width 8 height 8
